Goal: Task Accomplishment & Management: Manage account settings

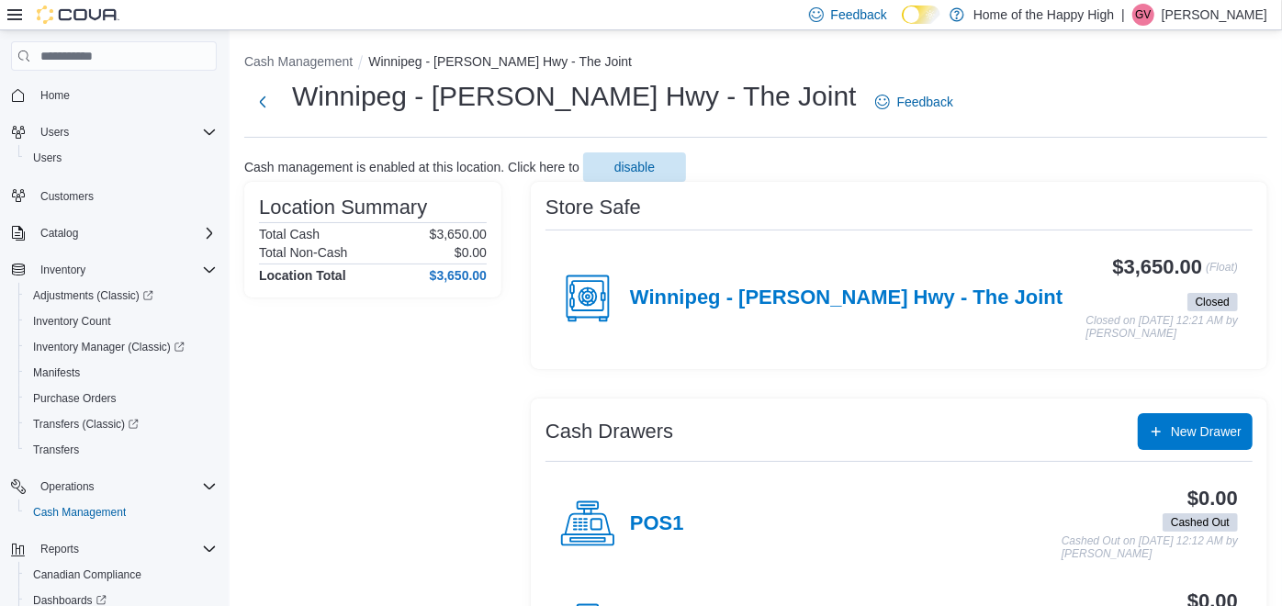
click at [1223, 20] on p "Gurleen Virk" at bounding box center [1215, 15] width 106 height 22
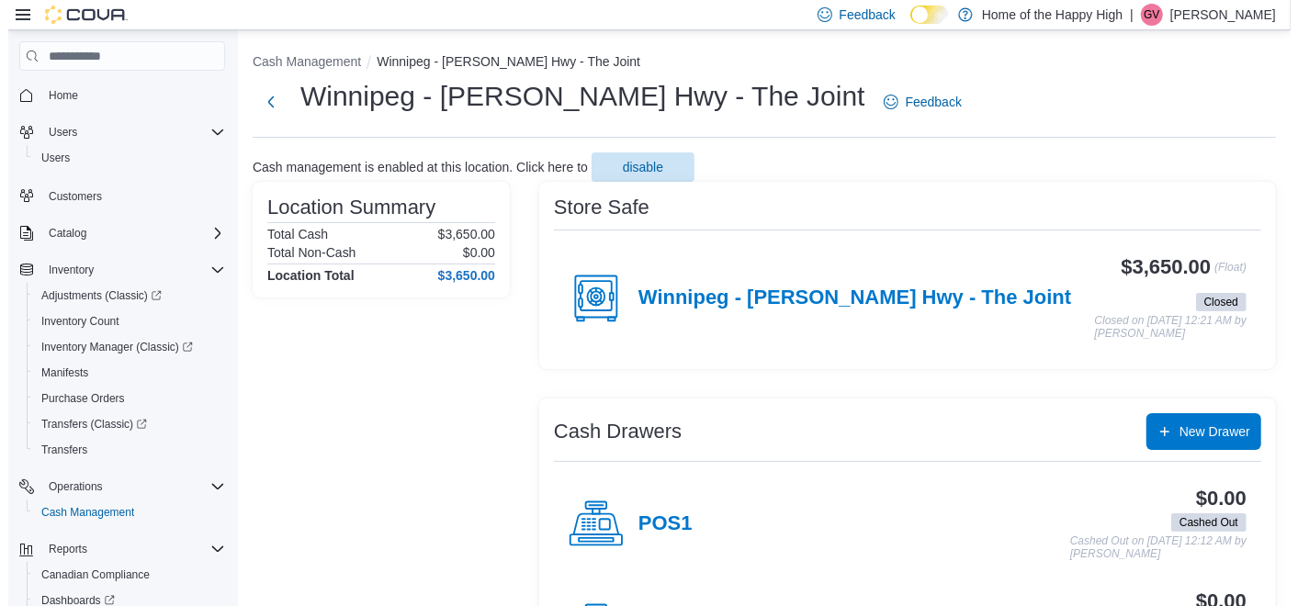
scroll to position [75, 0]
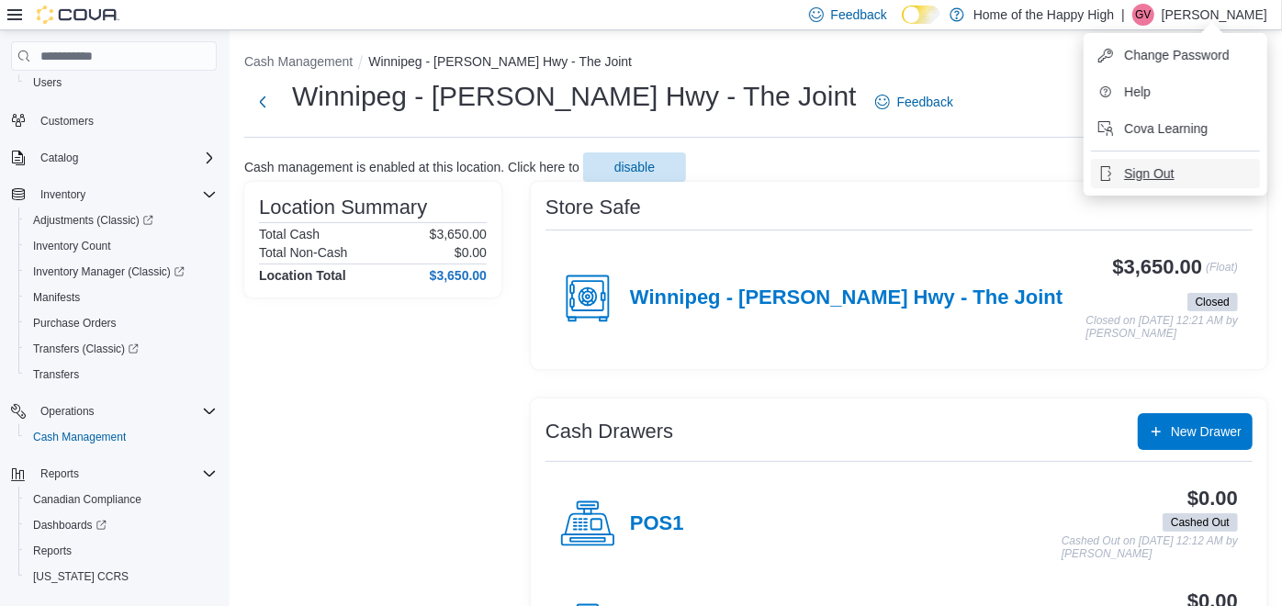
click at [1155, 173] on span "Sign Out" at bounding box center [1149, 173] width 50 height 18
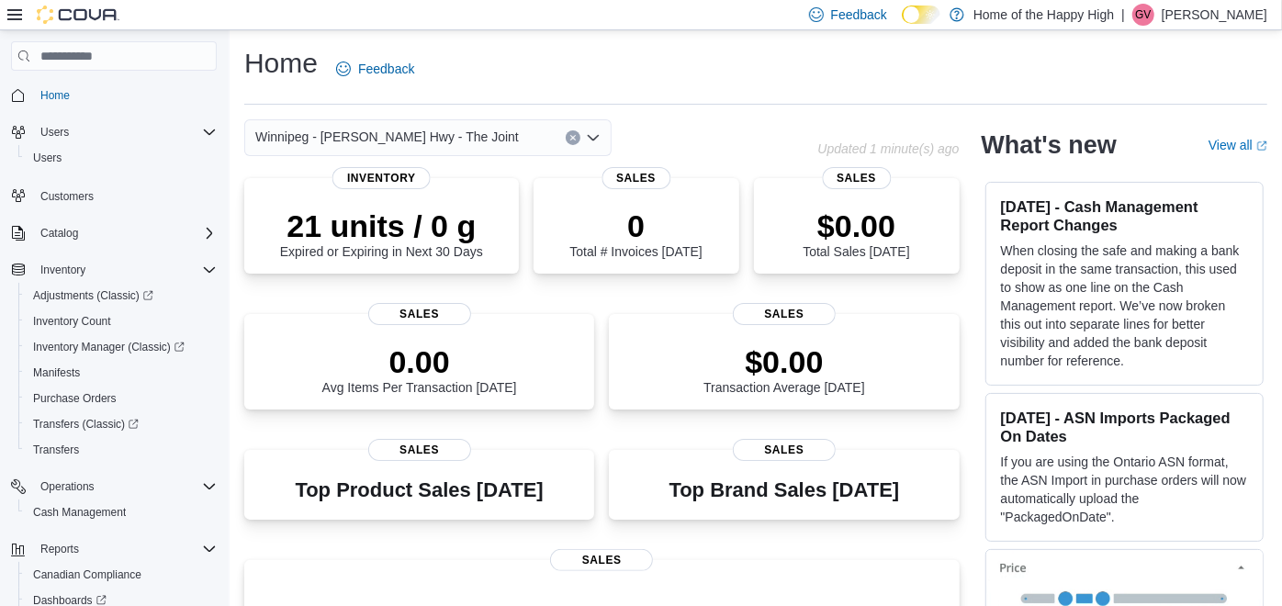
click at [1191, 8] on div "| GV Gurleen Virk" at bounding box center [1195, 15] width 146 height 22
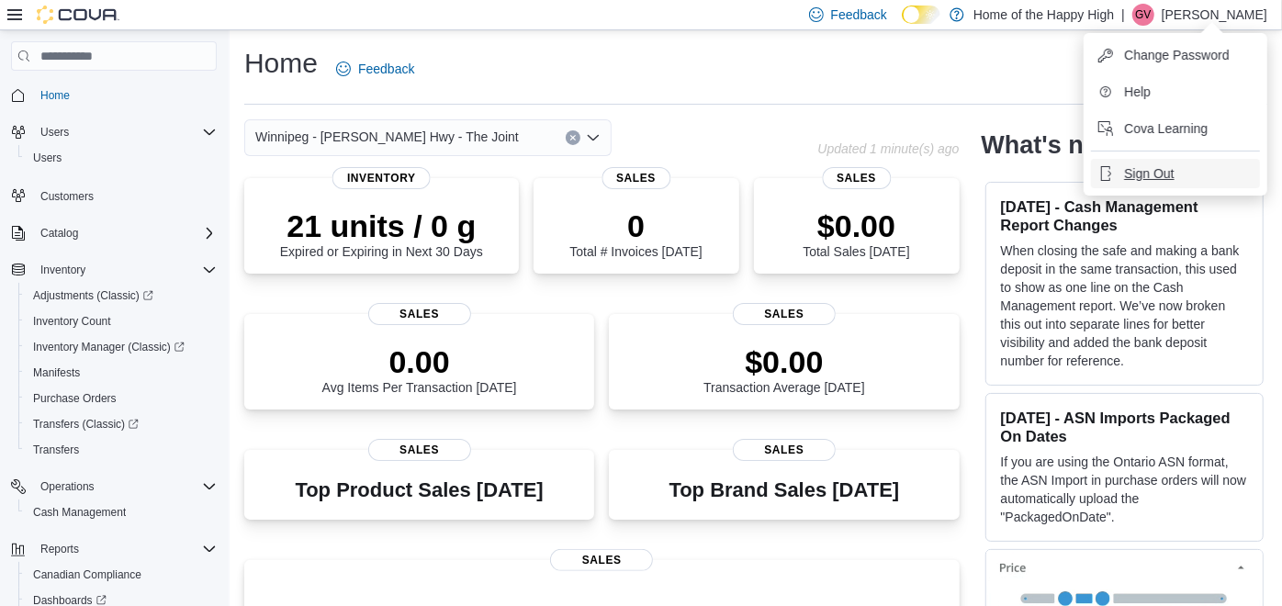
click at [1156, 167] on span "Sign Out" at bounding box center [1149, 173] width 50 height 18
